Goal: Task Accomplishment & Management: Use online tool/utility

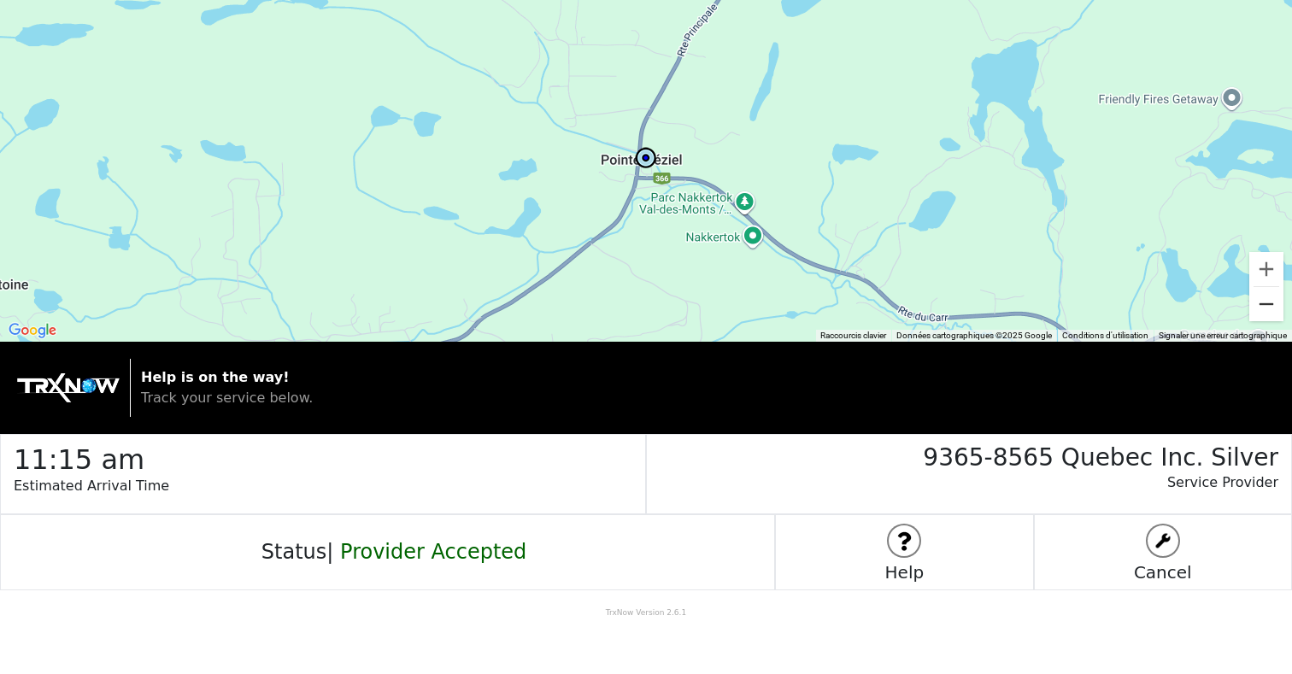
click at [1272, 295] on button "Zoom arrière" at bounding box center [1266, 304] width 34 height 34
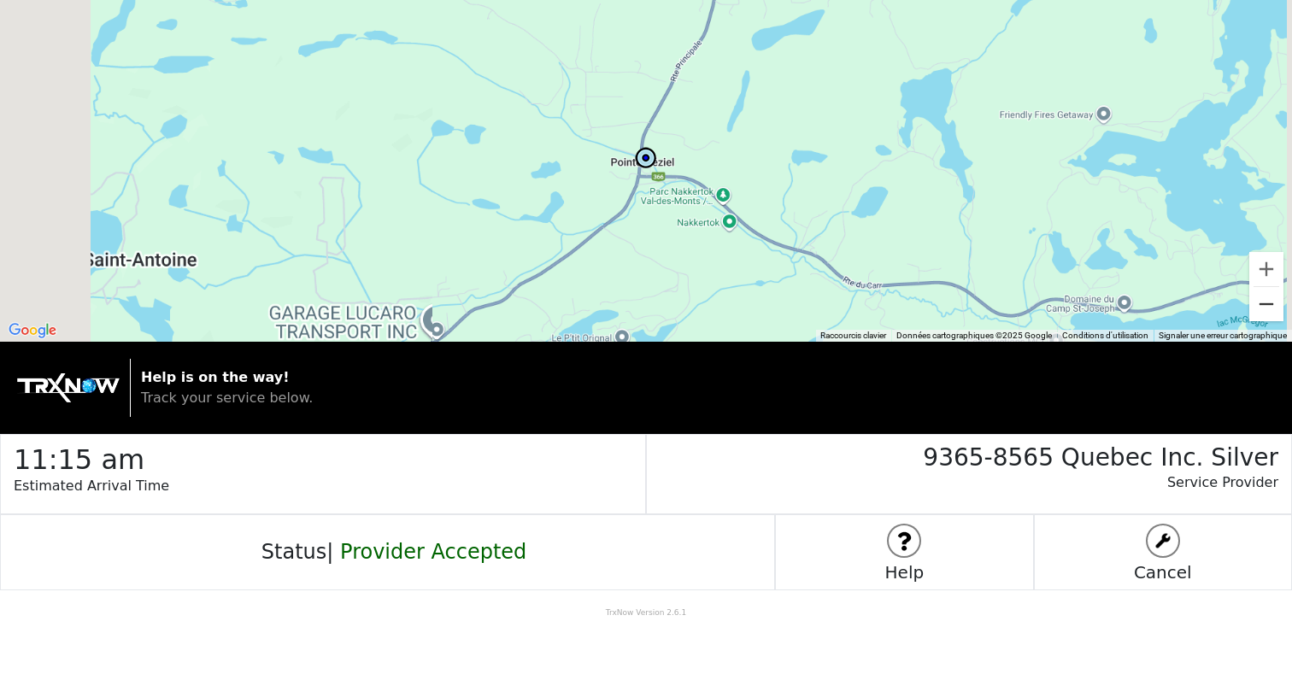
click at [1272, 295] on button "Zoom arrière" at bounding box center [1266, 304] width 34 height 34
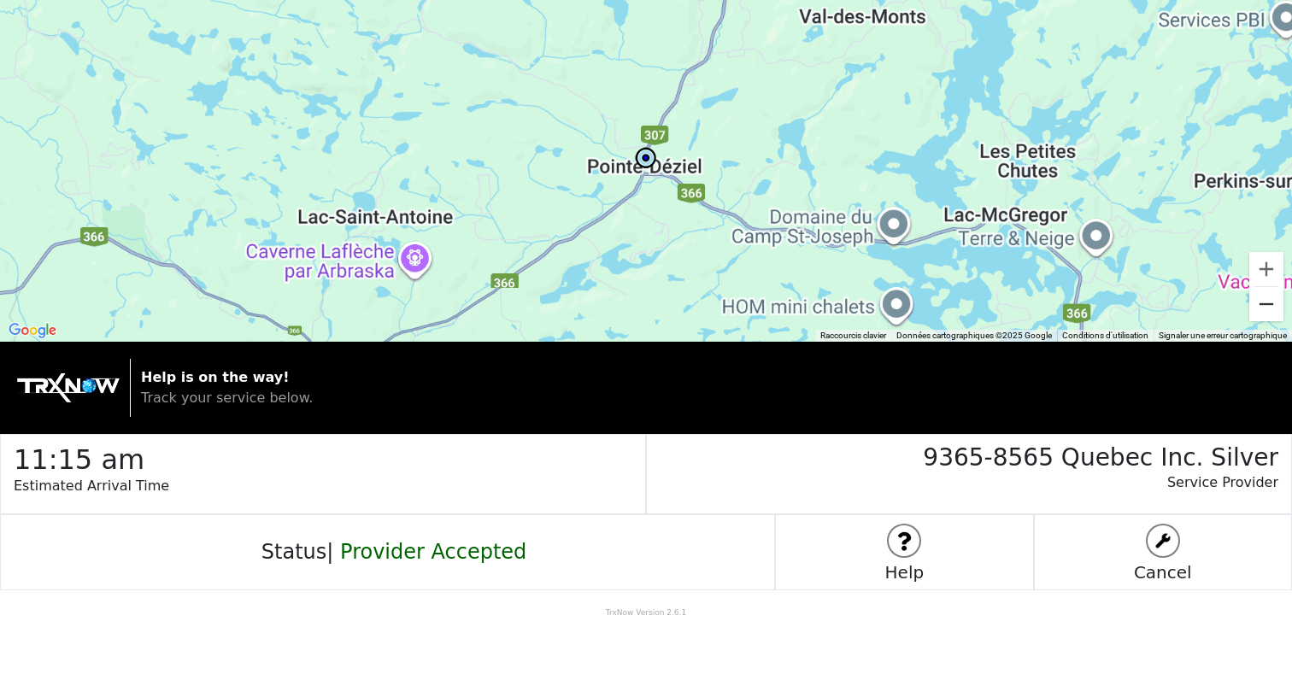
click at [1272, 295] on button "Zoom arrière" at bounding box center [1266, 304] width 34 height 34
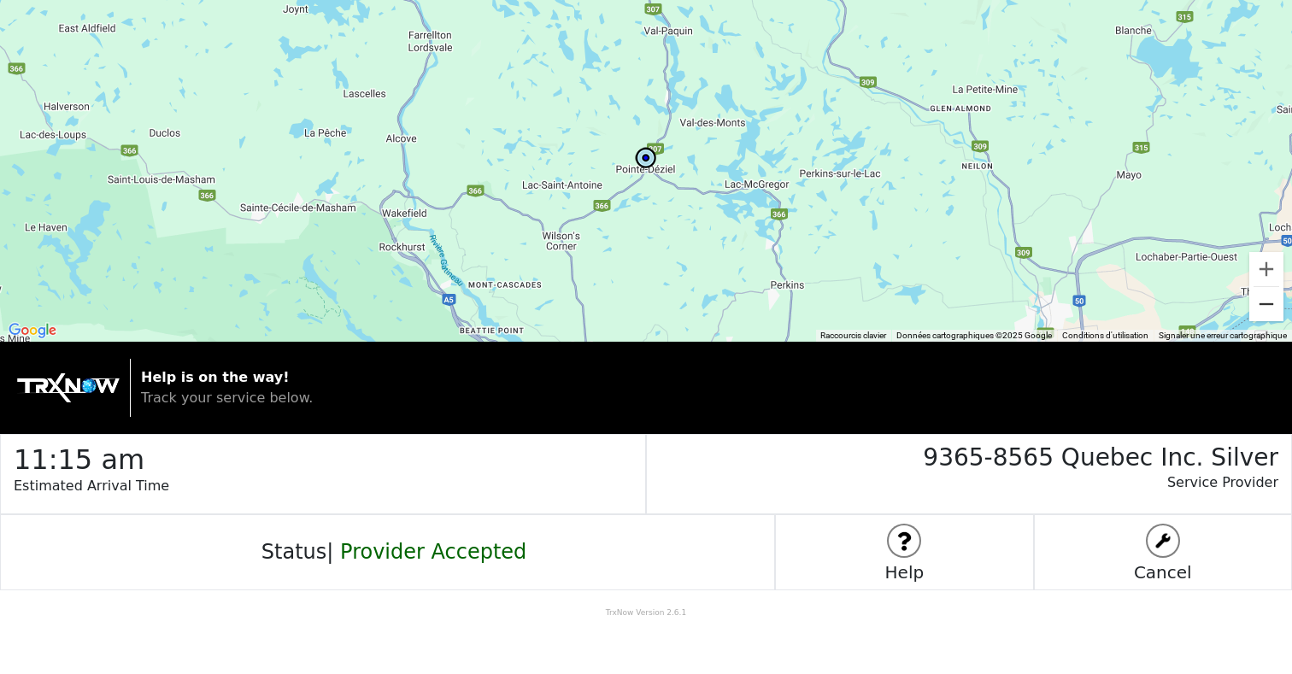
click at [1272, 295] on button "Zoom arrière" at bounding box center [1266, 304] width 34 height 34
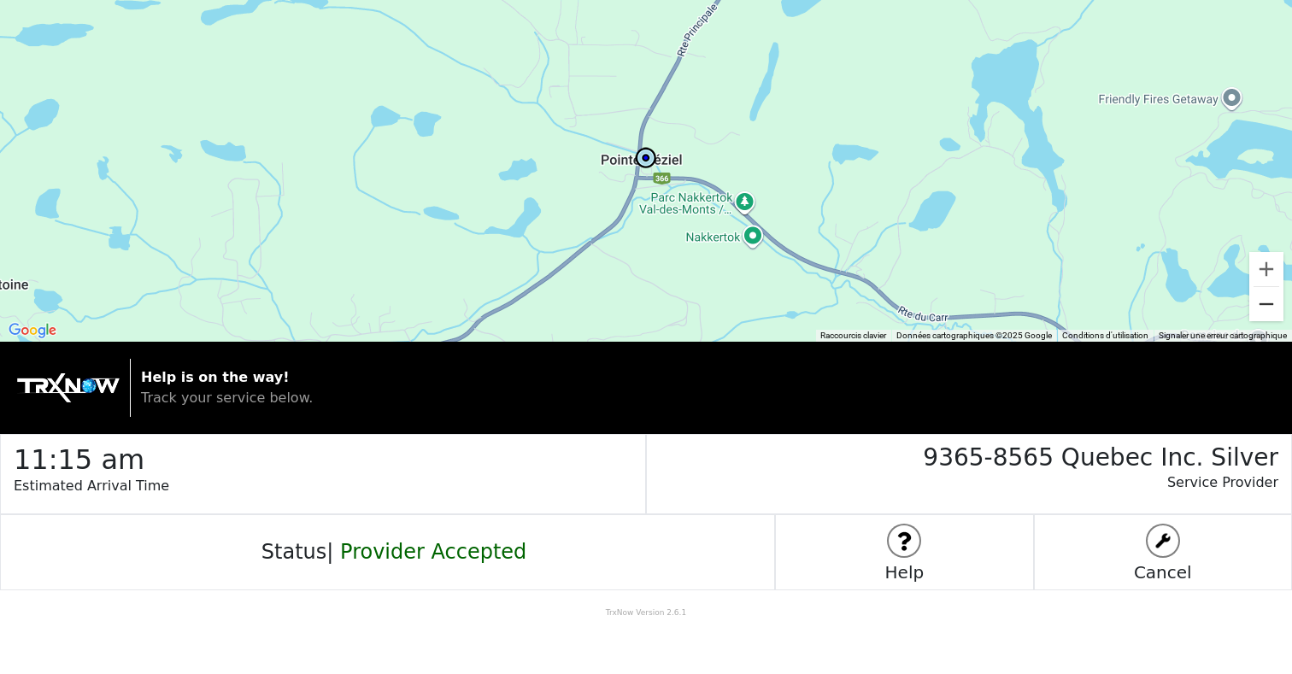
click at [1274, 310] on button "Zoom arrière" at bounding box center [1266, 304] width 34 height 34
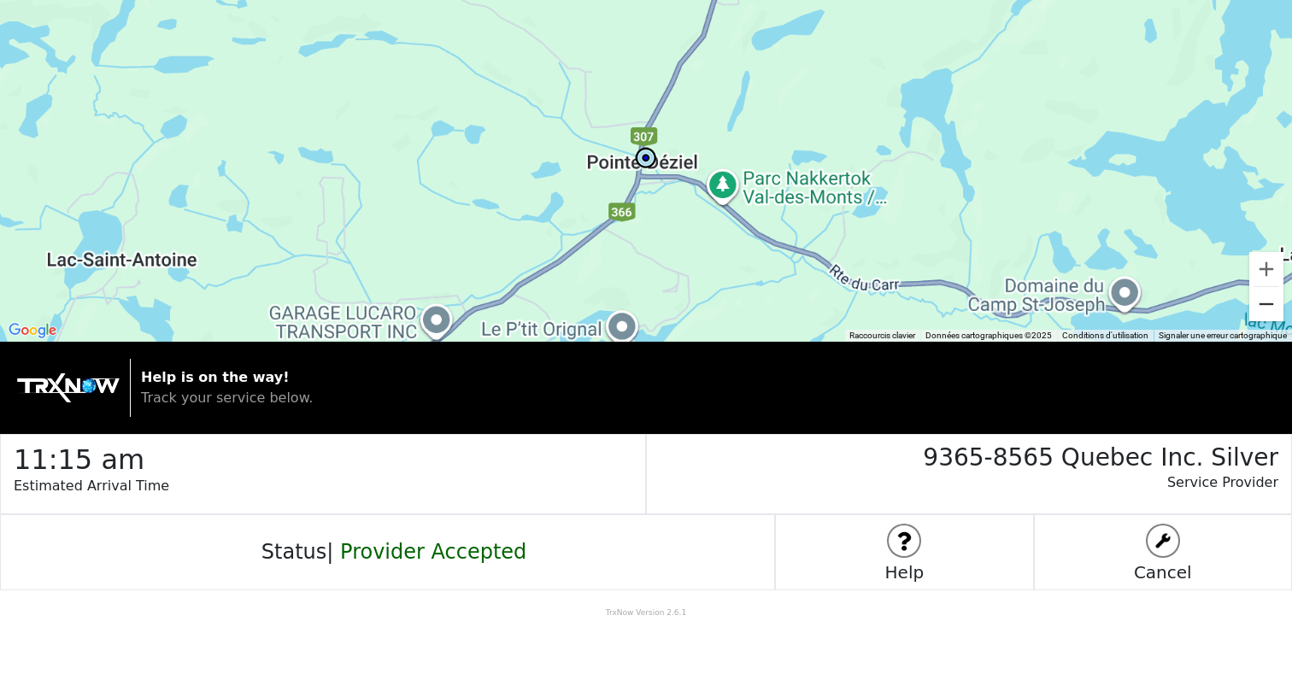
click at [1274, 310] on button "Zoom arrière" at bounding box center [1266, 304] width 34 height 34
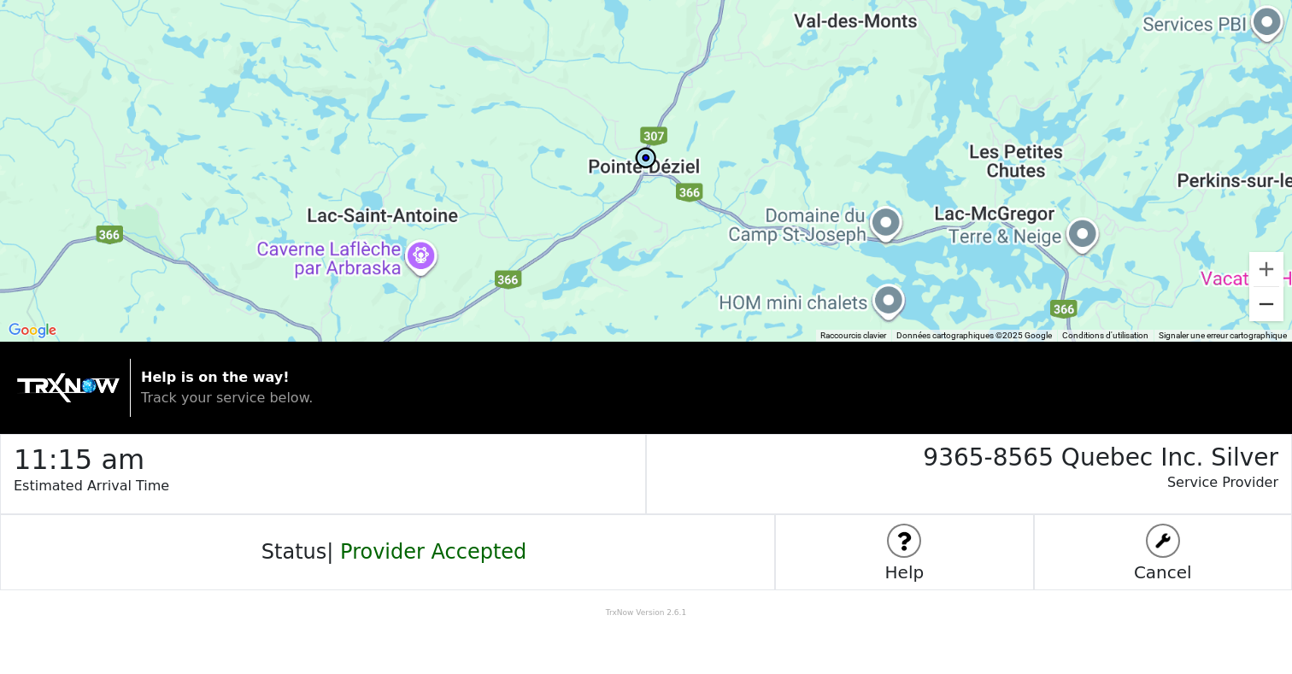
click at [1274, 310] on button "Zoom arrière" at bounding box center [1266, 304] width 34 height 34
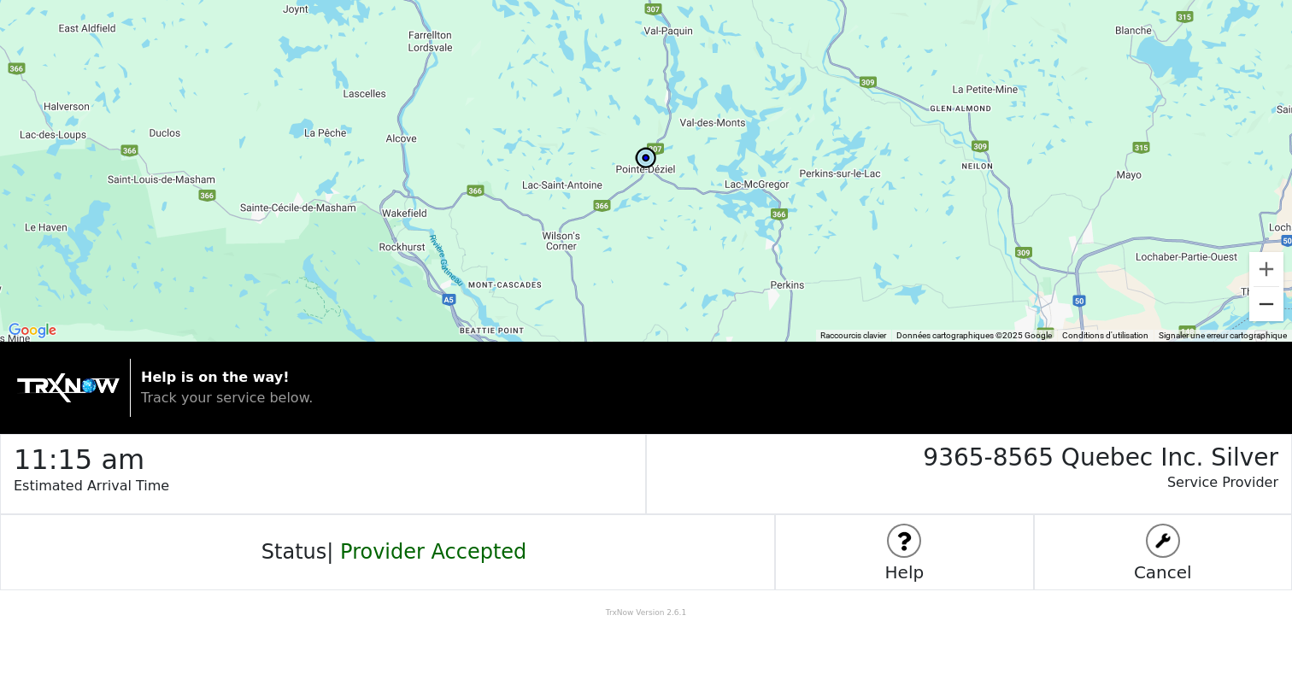
click at [1274, 310] on button "Zoom arrière" at bounding box center [1266, 304] width 34 height 34
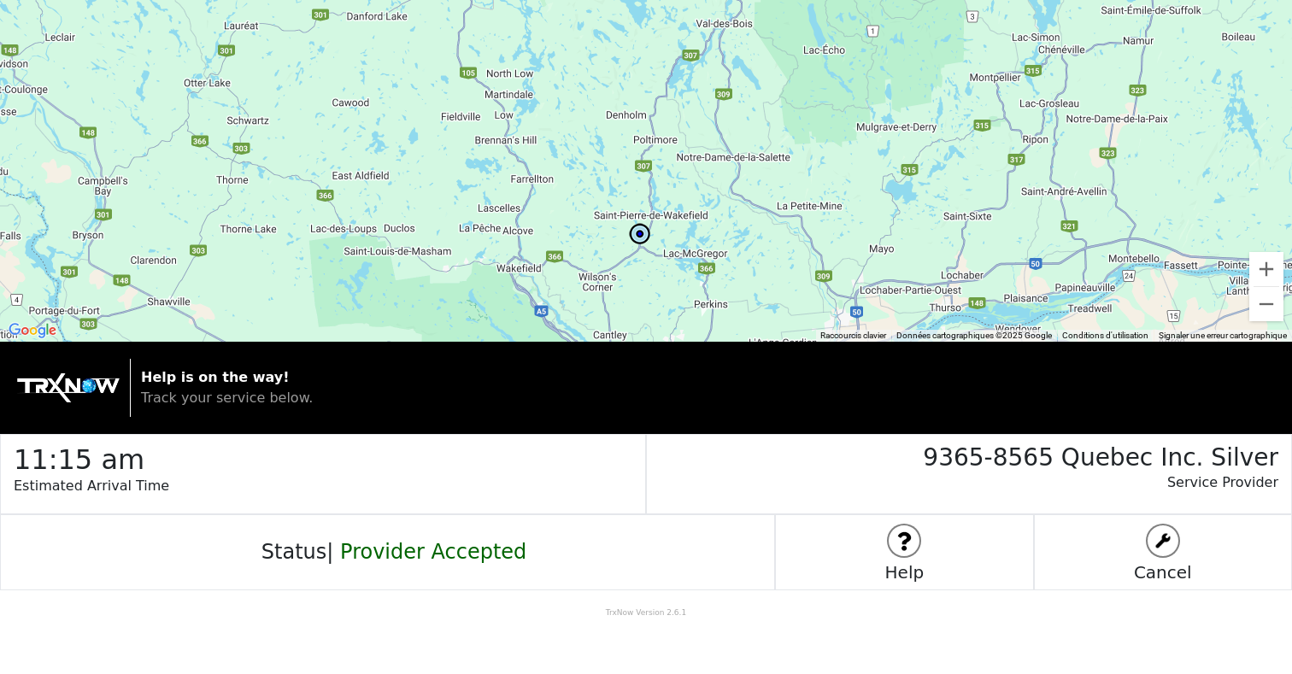
drag, startPoint x: 1061, startPoint y: 253, endPoint x: 1055, endPoint y: 326, distance: 73.7
click at [1055, 326] on div at bounding box center [646, 171] width 1292 height 342
